Goal: Contribute content

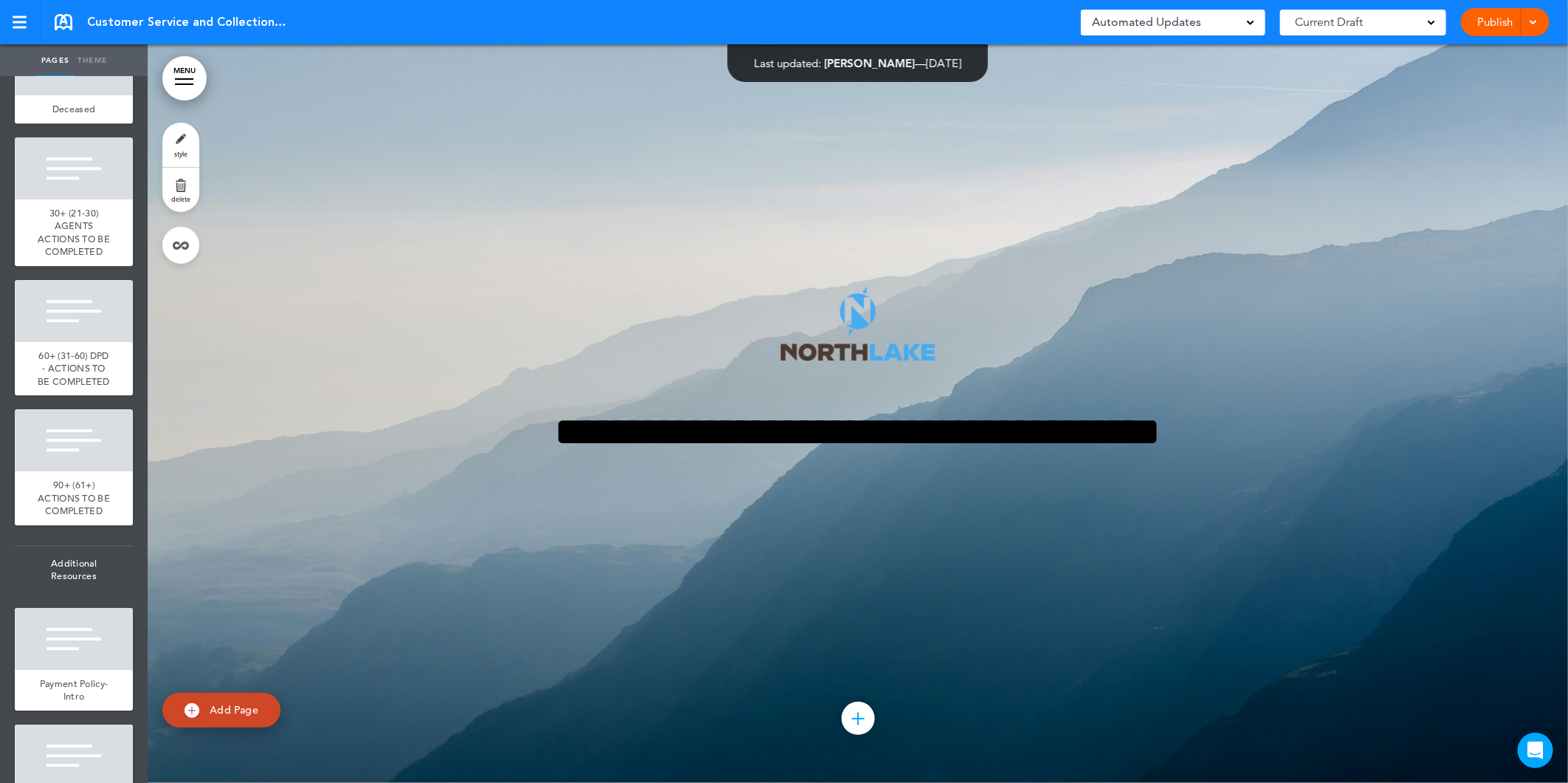
scroll to position [9517, 0]
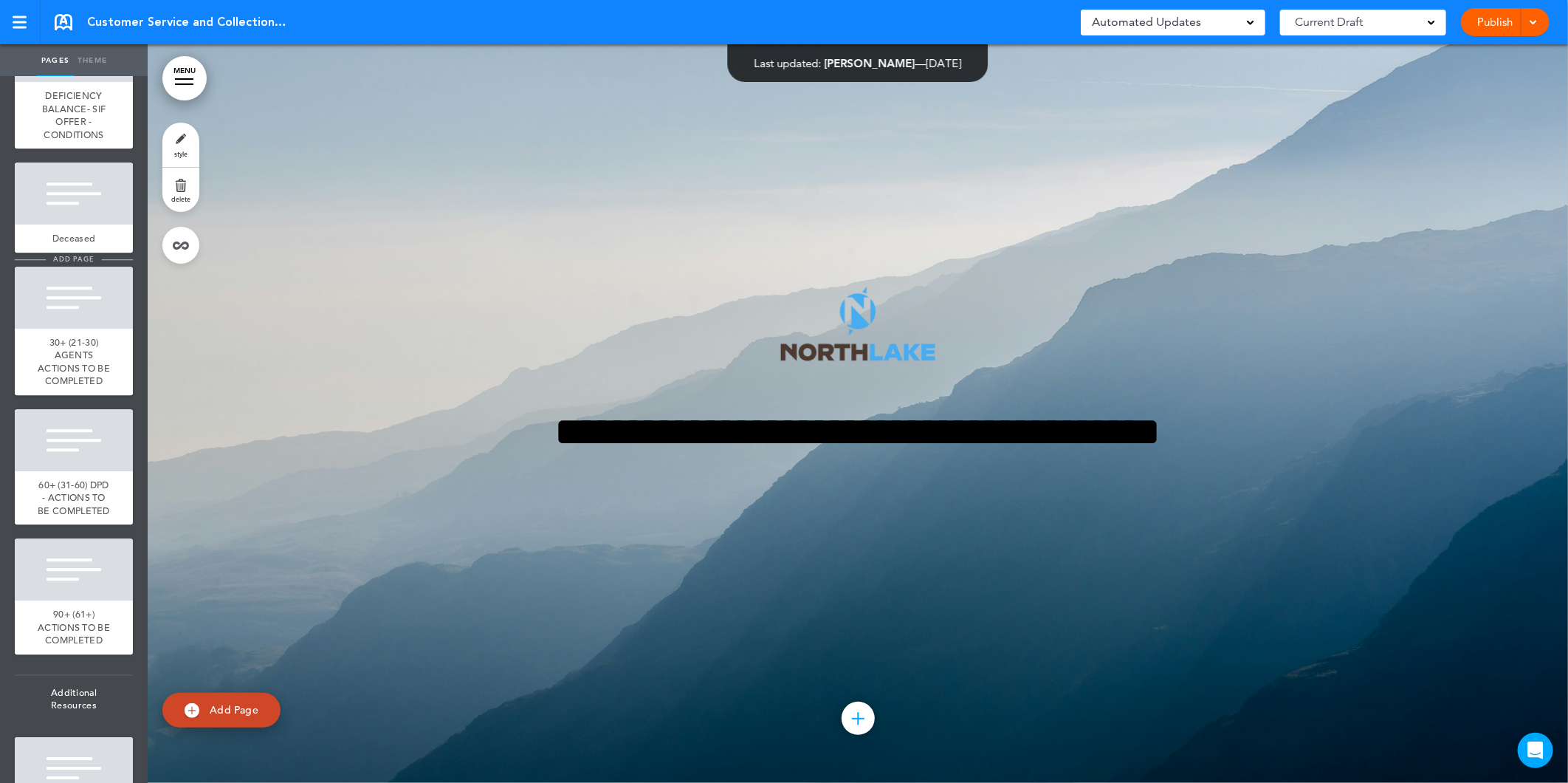
click at [77, 264] on span "add page" at bounding box center [73, 259] width 55 height 10
type input "********"
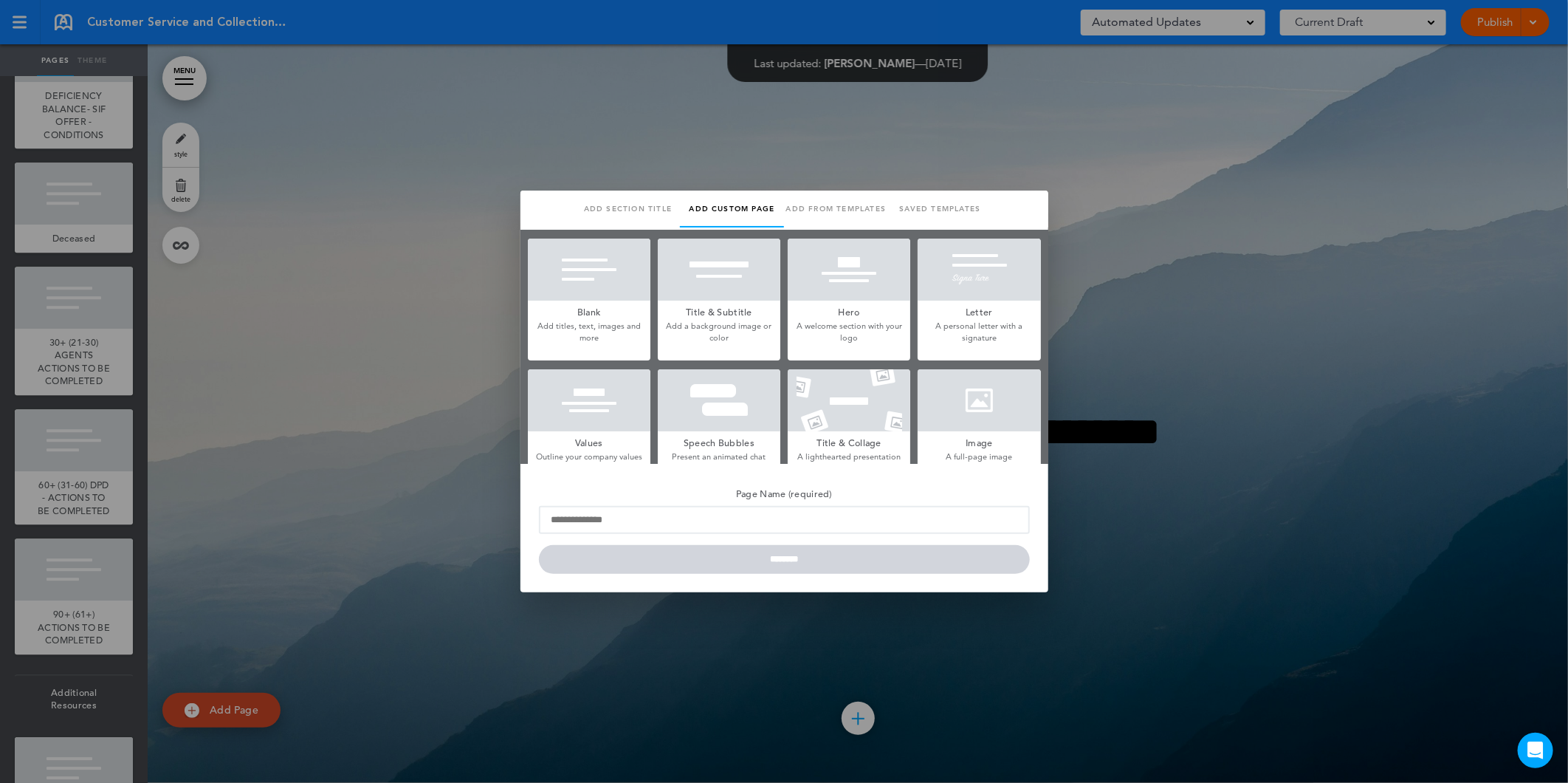
click at [616, 285] on div at bounding box center [589, 270] width 123 height 62
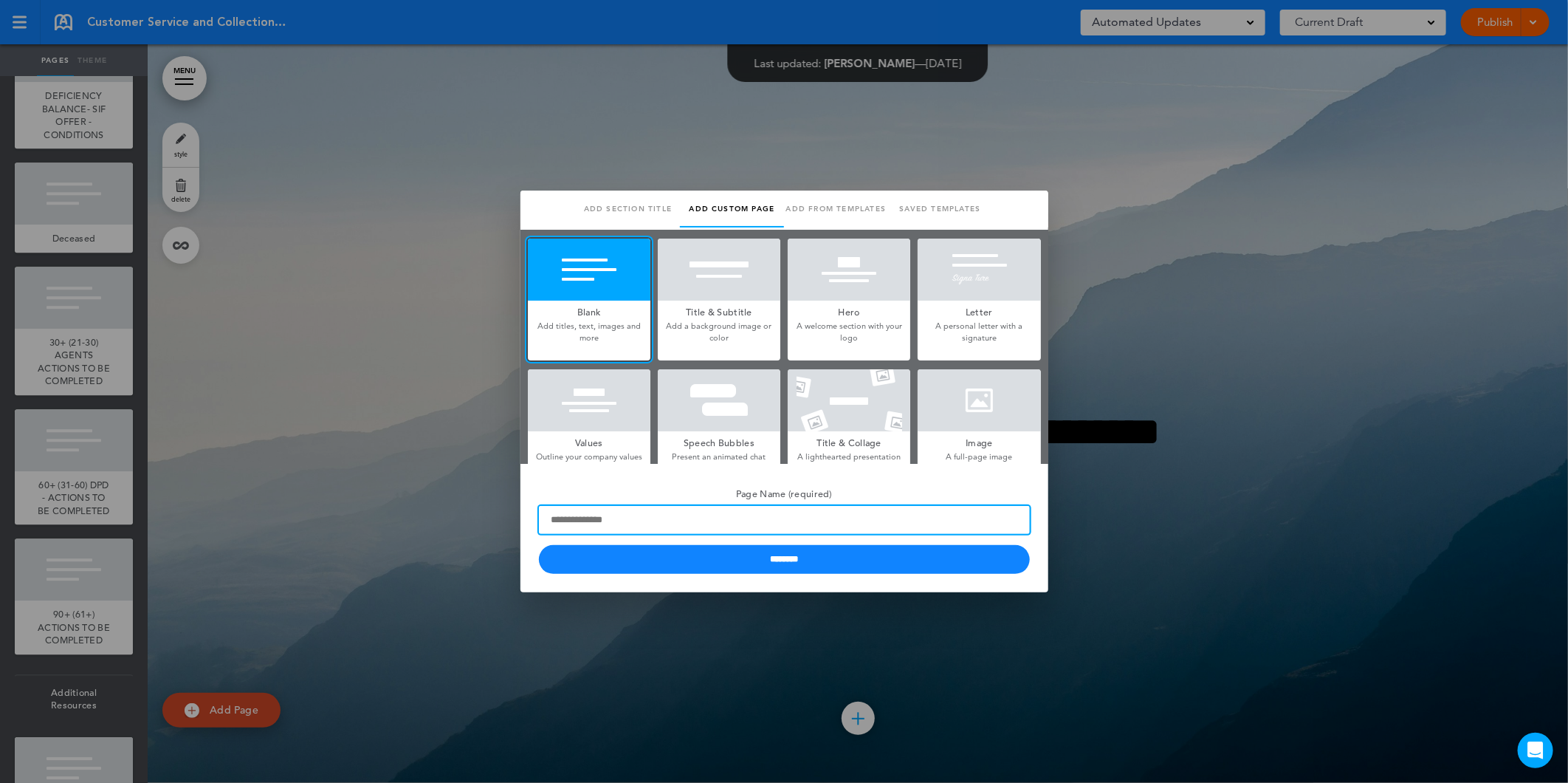
click at [633, 526] on input "Page Name (required)" at bounding box center [784, 520] width 491 height 28
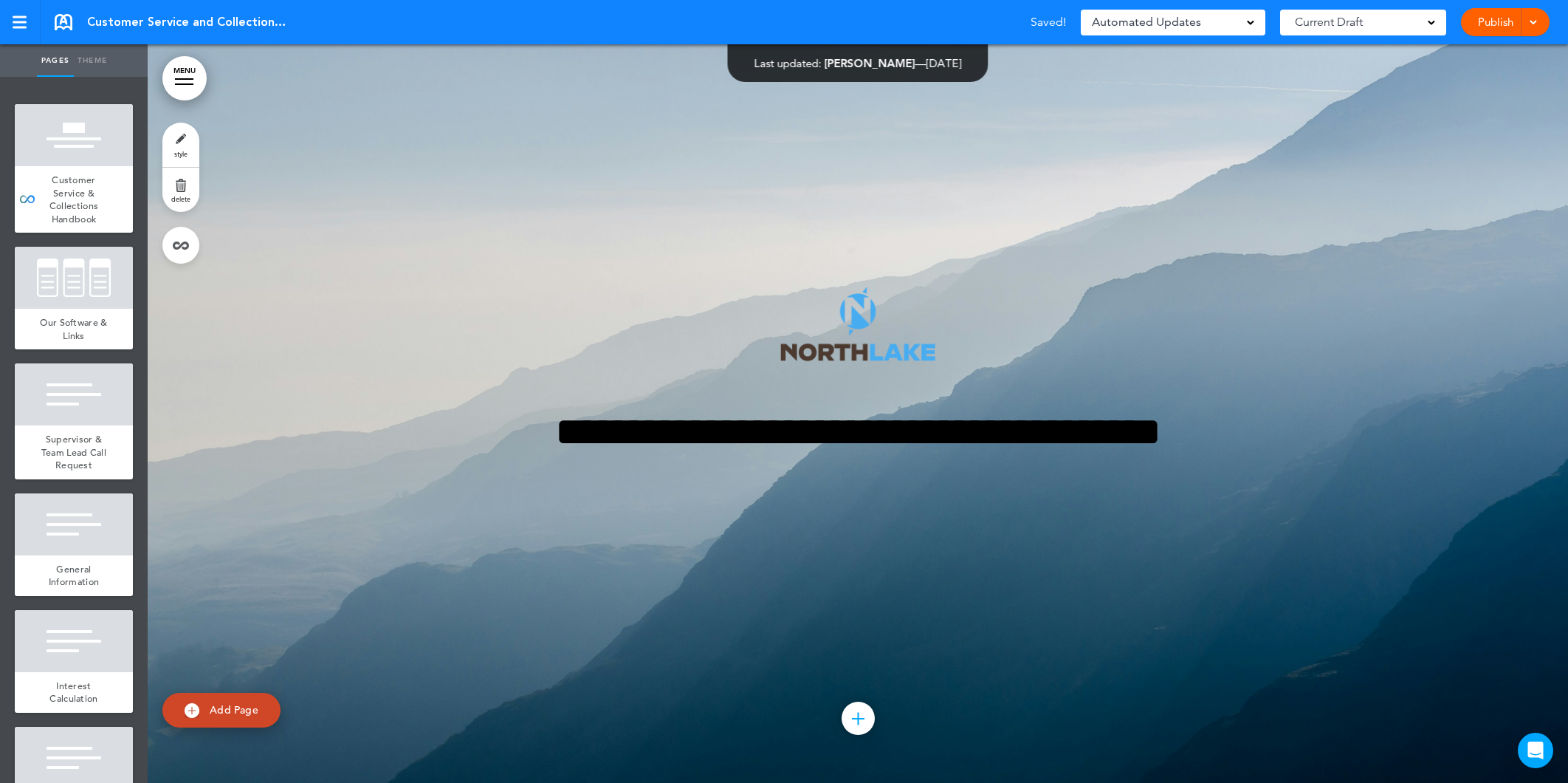
click at [1482, 30] on link "Publish" at bounding box center [1495, 23] width 47 height 28
